Goal: Task Accomplishment & Management: Use online tool/utility

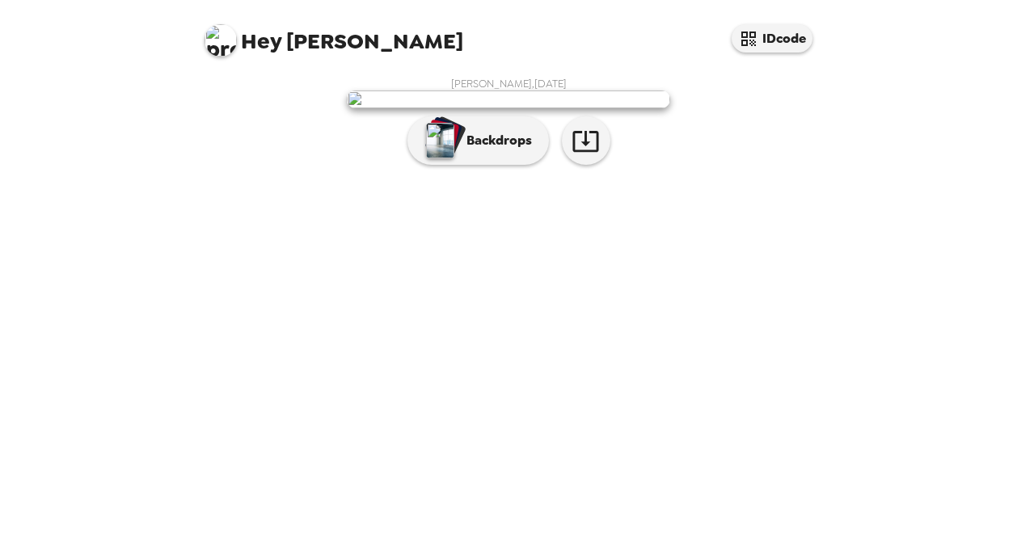
scroll to position [130, 0]
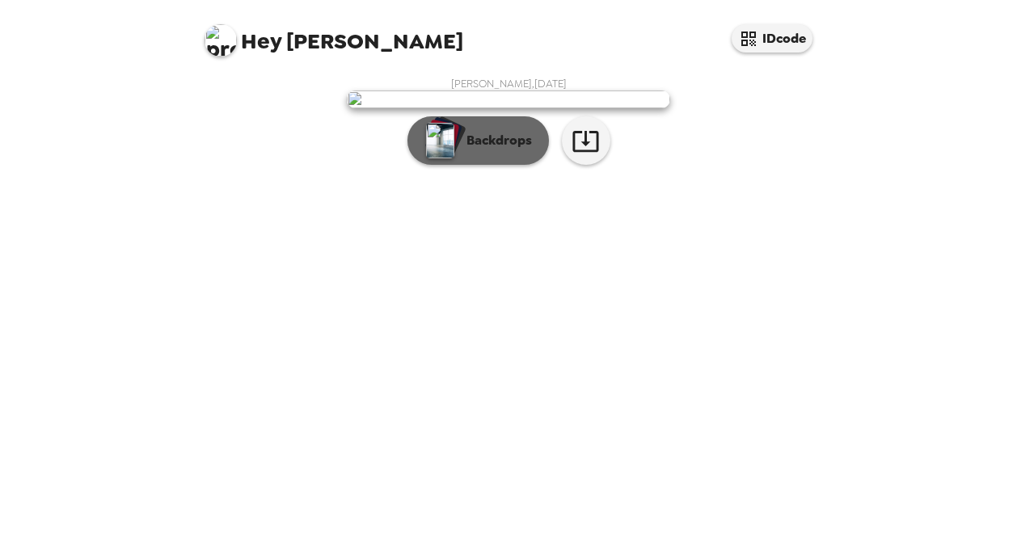
click at [505, 150] on p "Backdrops" at bounding box center [495, 140] width 74 height 19
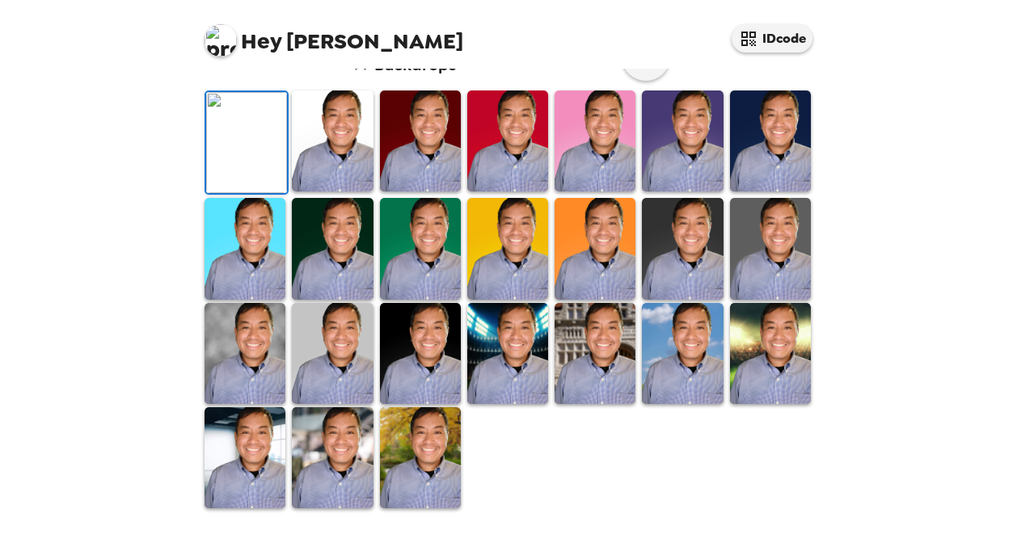
scroll to position [373, 0]
click at [341, 192] on img at bounding box center [332, 141] width 81 height 101
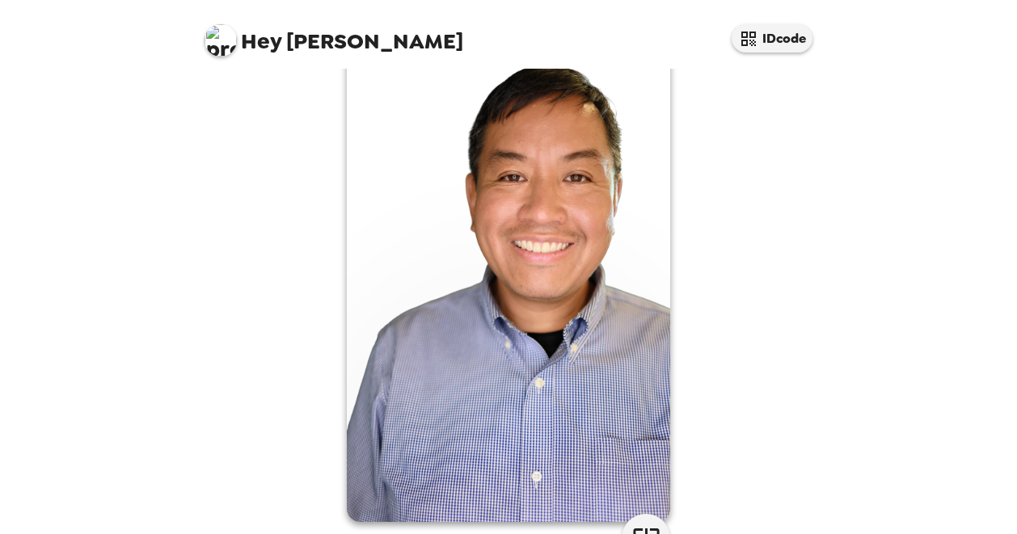
scroll to position [0, 0]
